Goal: Communication & Community: Answer question/provide support

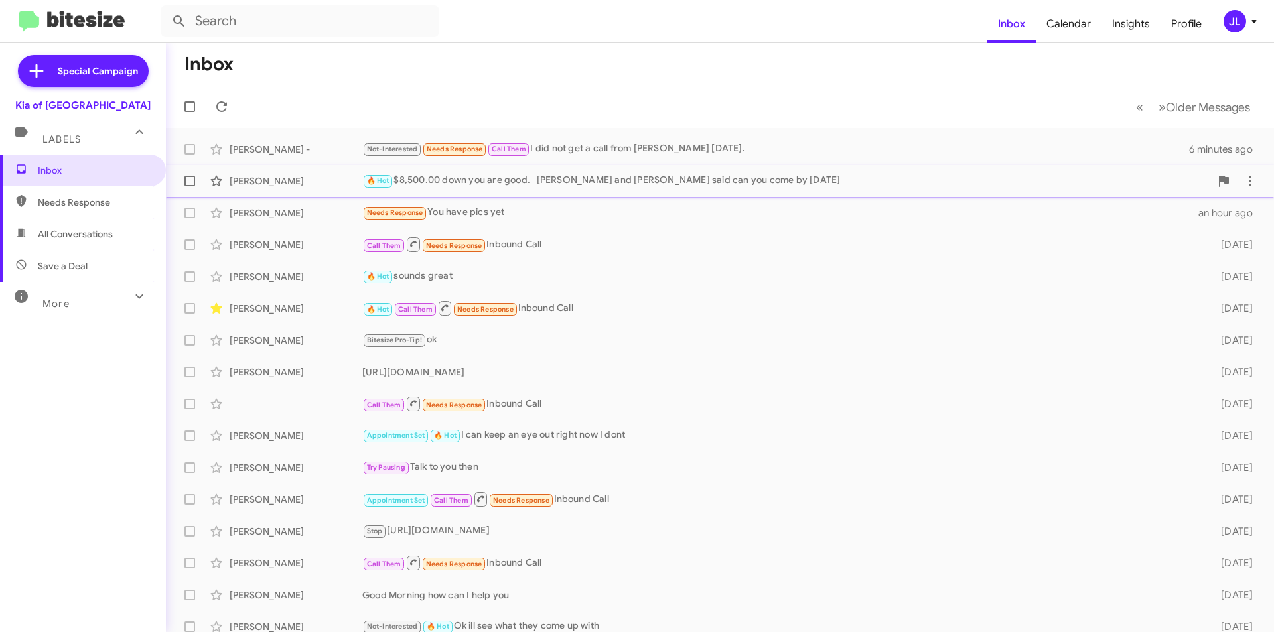
click at [557, 177] on div "🔥 Hot $8,500.00 down you are good. [PERSON_NAME] and [PERSON_NAME] said can you…" at bounding box center [786, 180] width 848 height 15
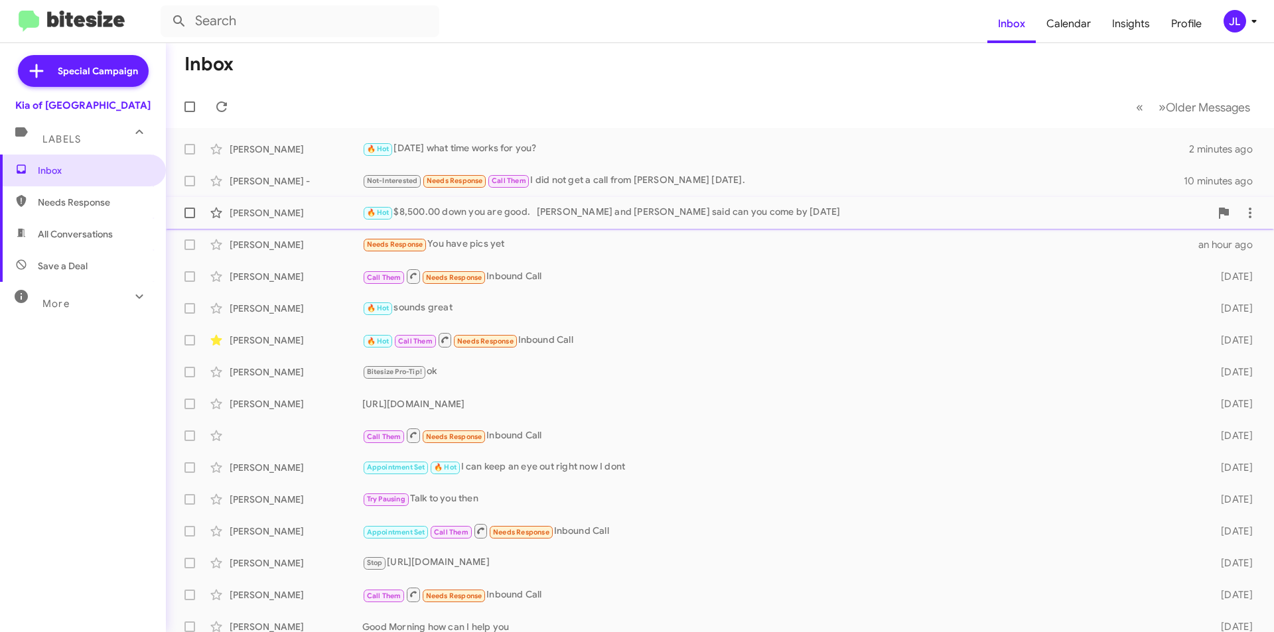
click at [622, 212] on div "🔥 Hot $8,500.00 down you are good. [PERSON_NAME] and [PERSON_NAME] said can you…" at bounding box center [786, 212] width 848 height 15
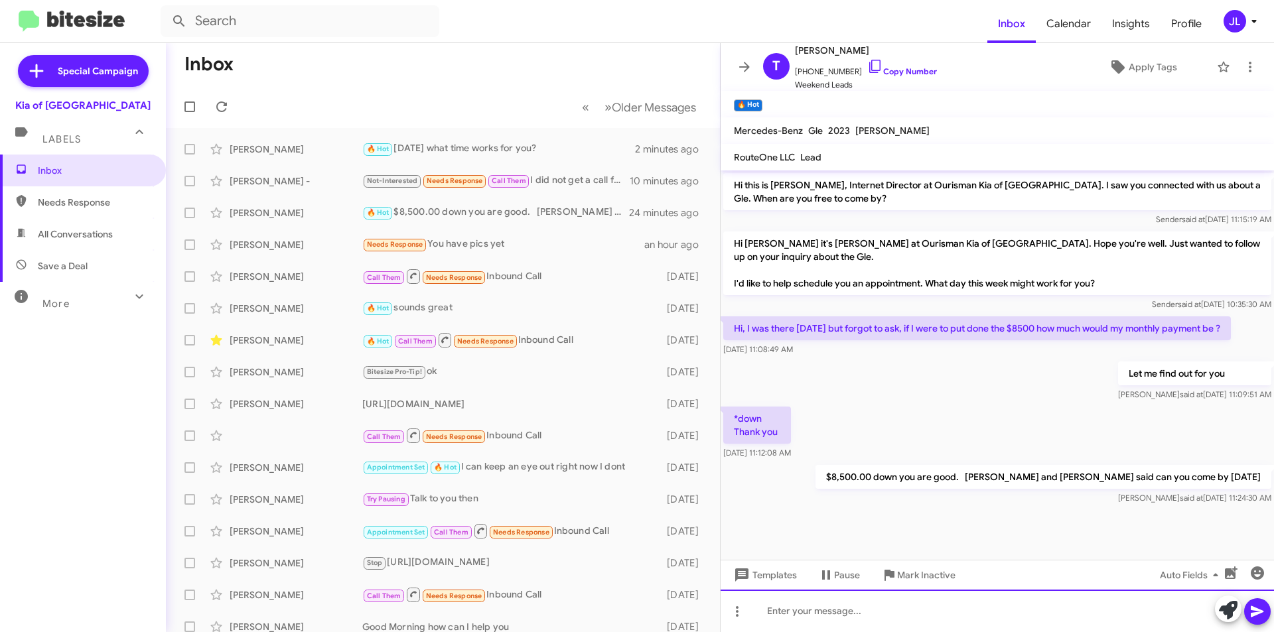
click at [858, 608] on div at bounding box center [996, 611] width 553 height 42
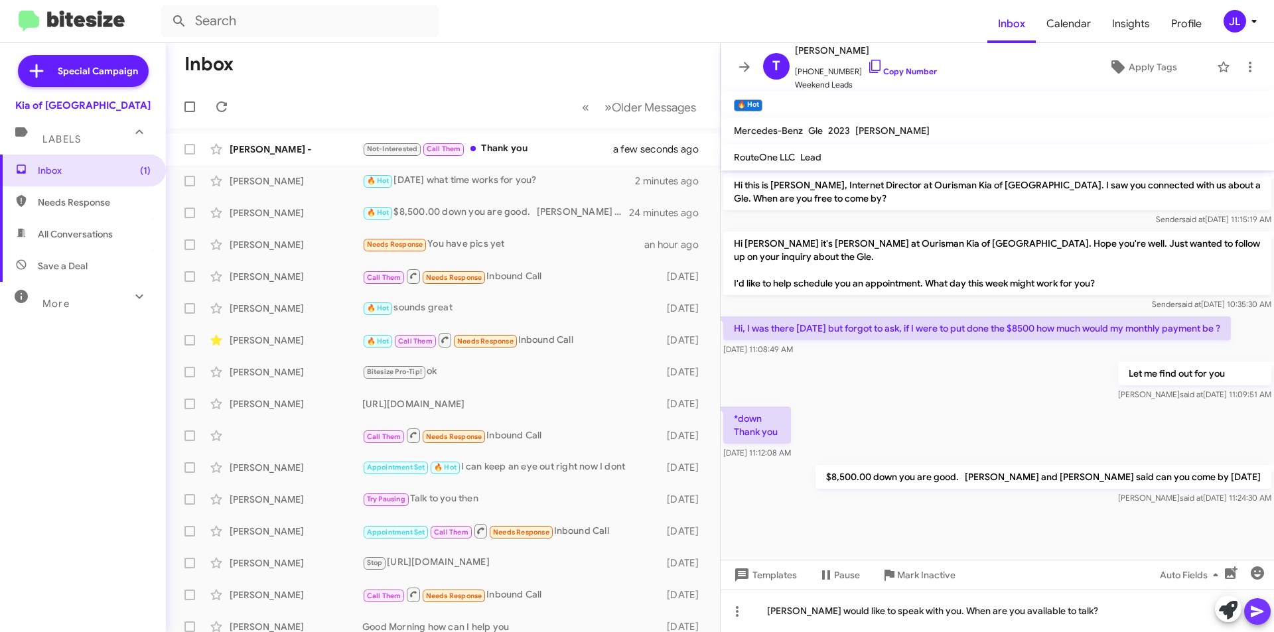
click at [1253, 614] on icon at bounding box center [1257, 611] width 13 height 11
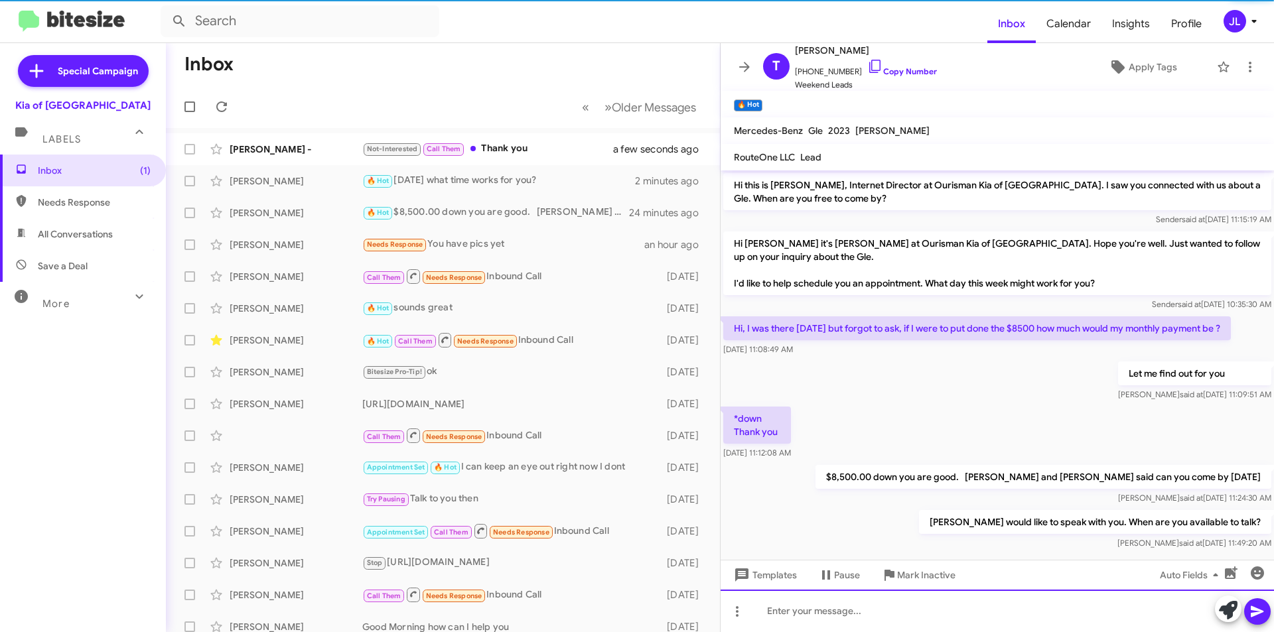
scroll to position [16, 0]
